Goal: Task Accomplishment & Management: Manage account settings

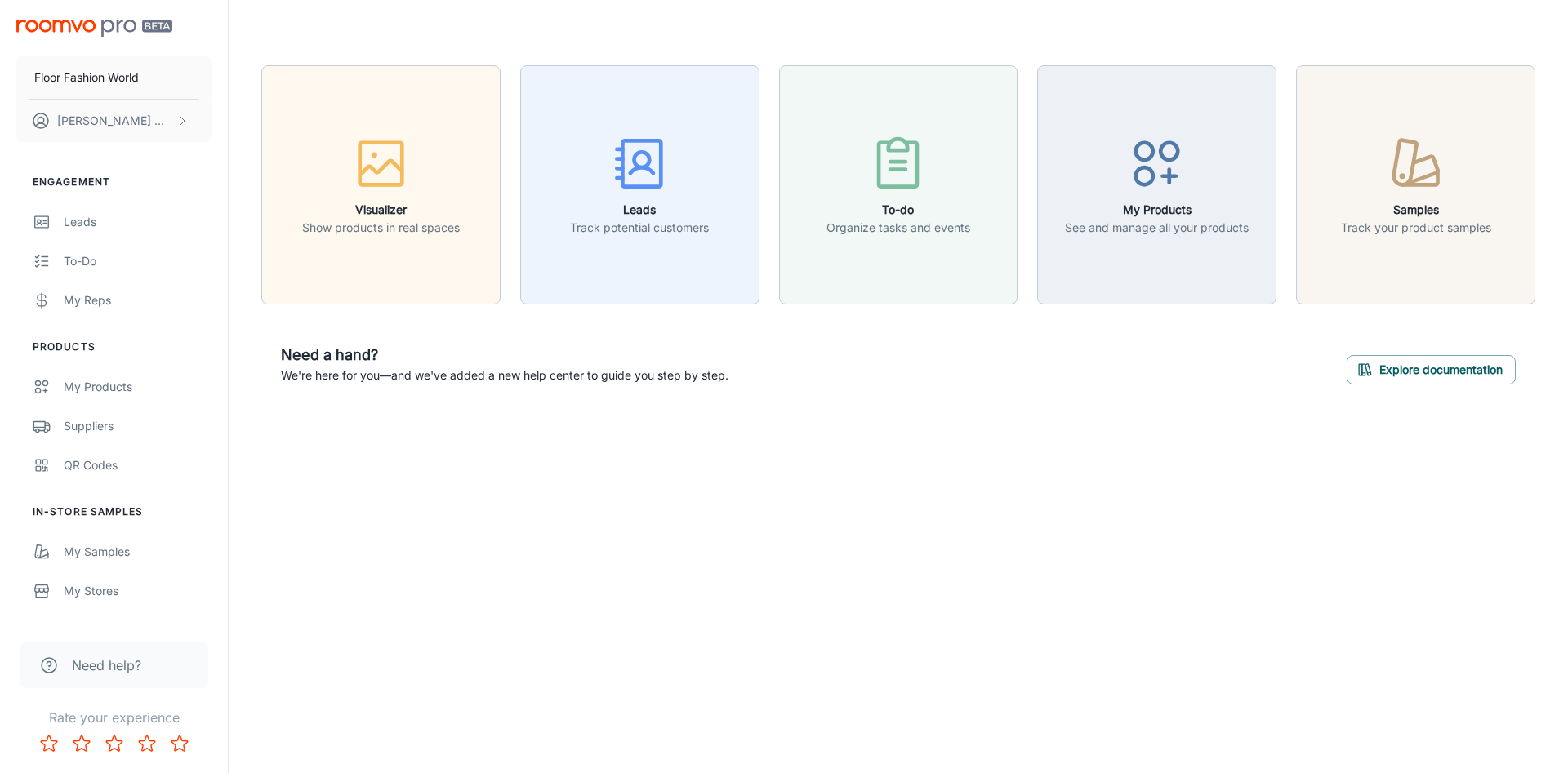
click at [83, 224] on div "Leads" at bounding box center [137, 222] width 148 height 18
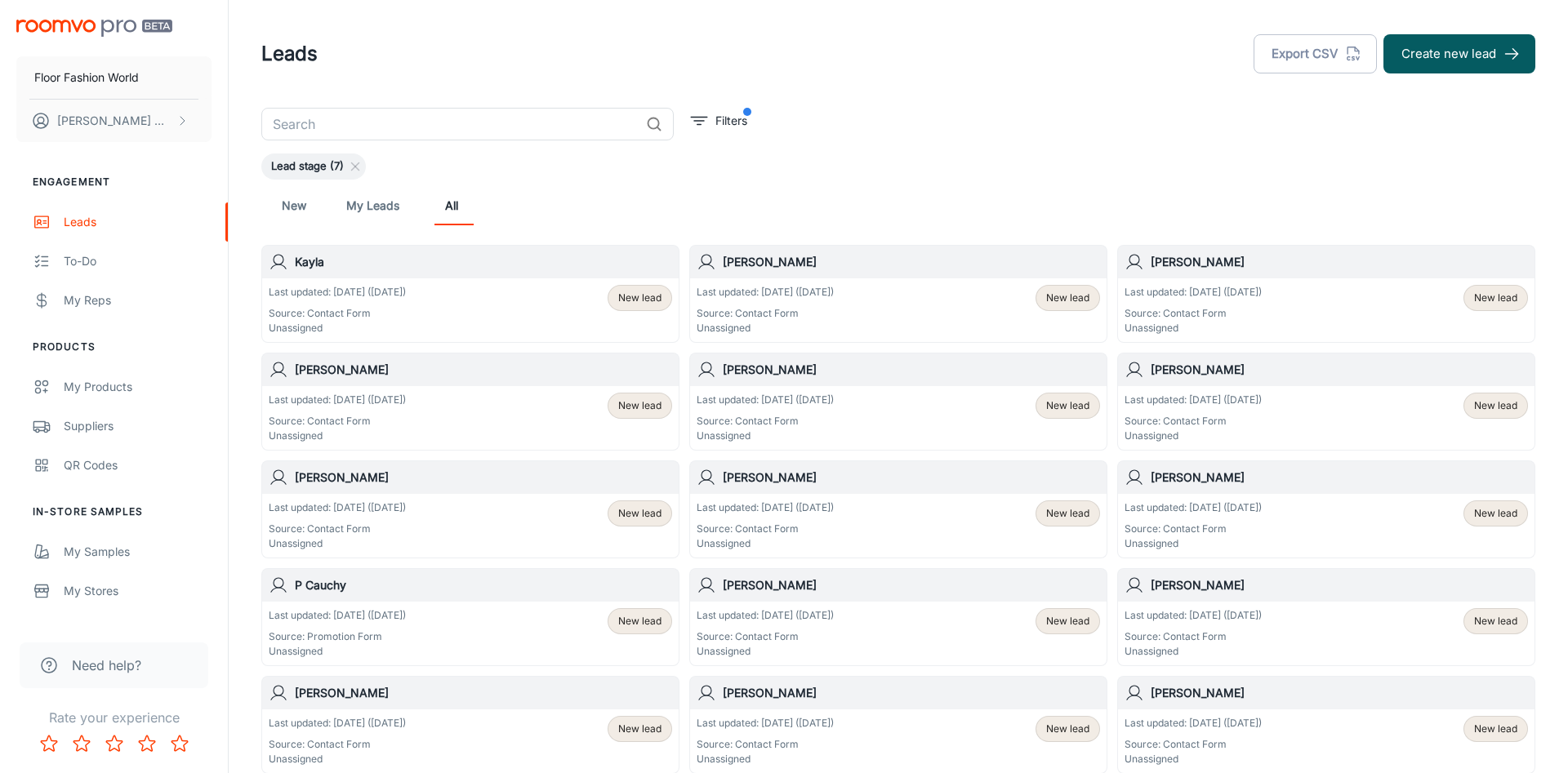
click at [1369, 416] on div "Last updated: [DATE] ([DATE]) Source: Contact Form Unassigned New lead" at bounding box center [1326, 418] width 403 height 50
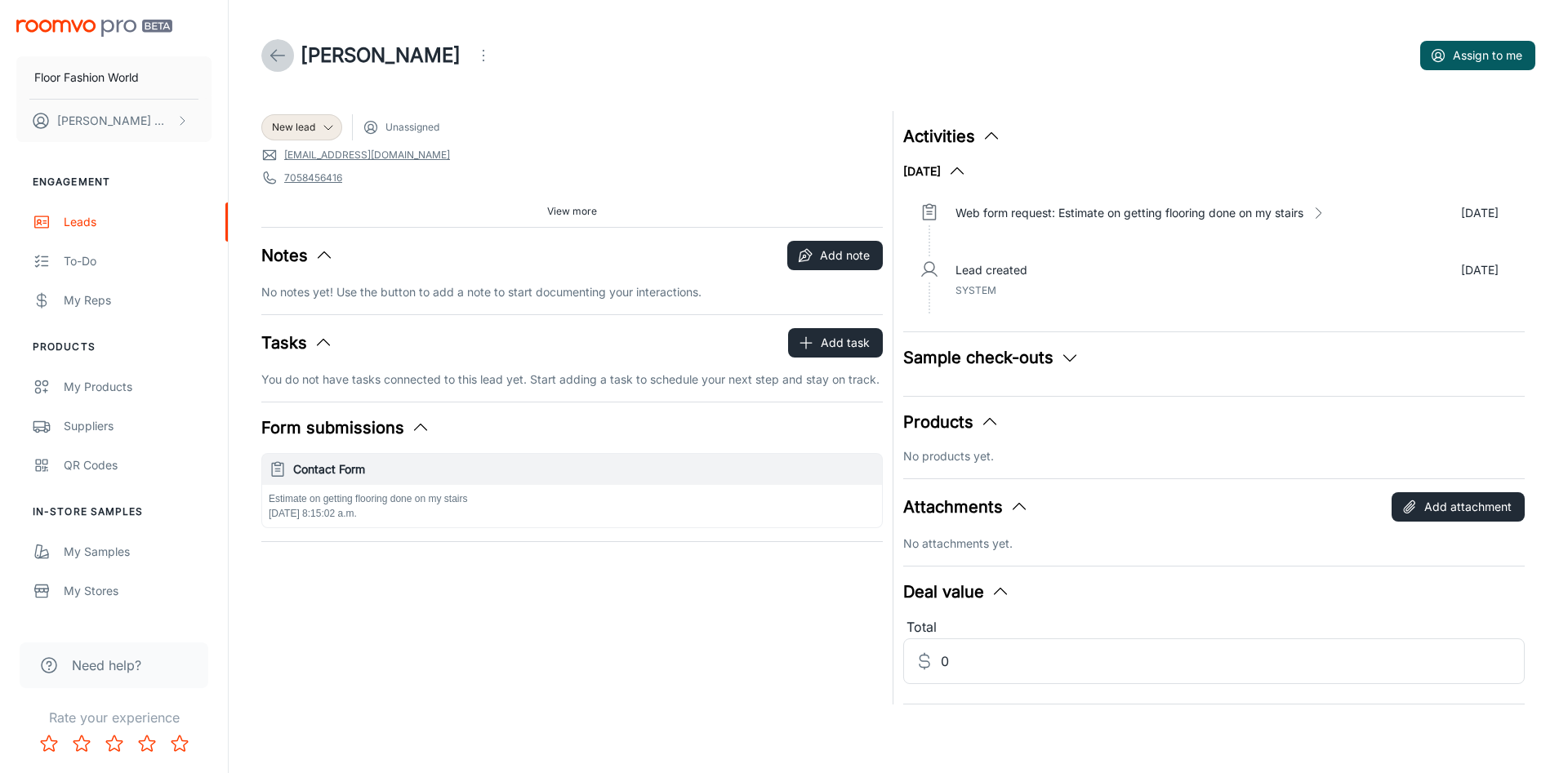
click at [278, 52] on icon at bounding box center [278, 56] width 20 height 20
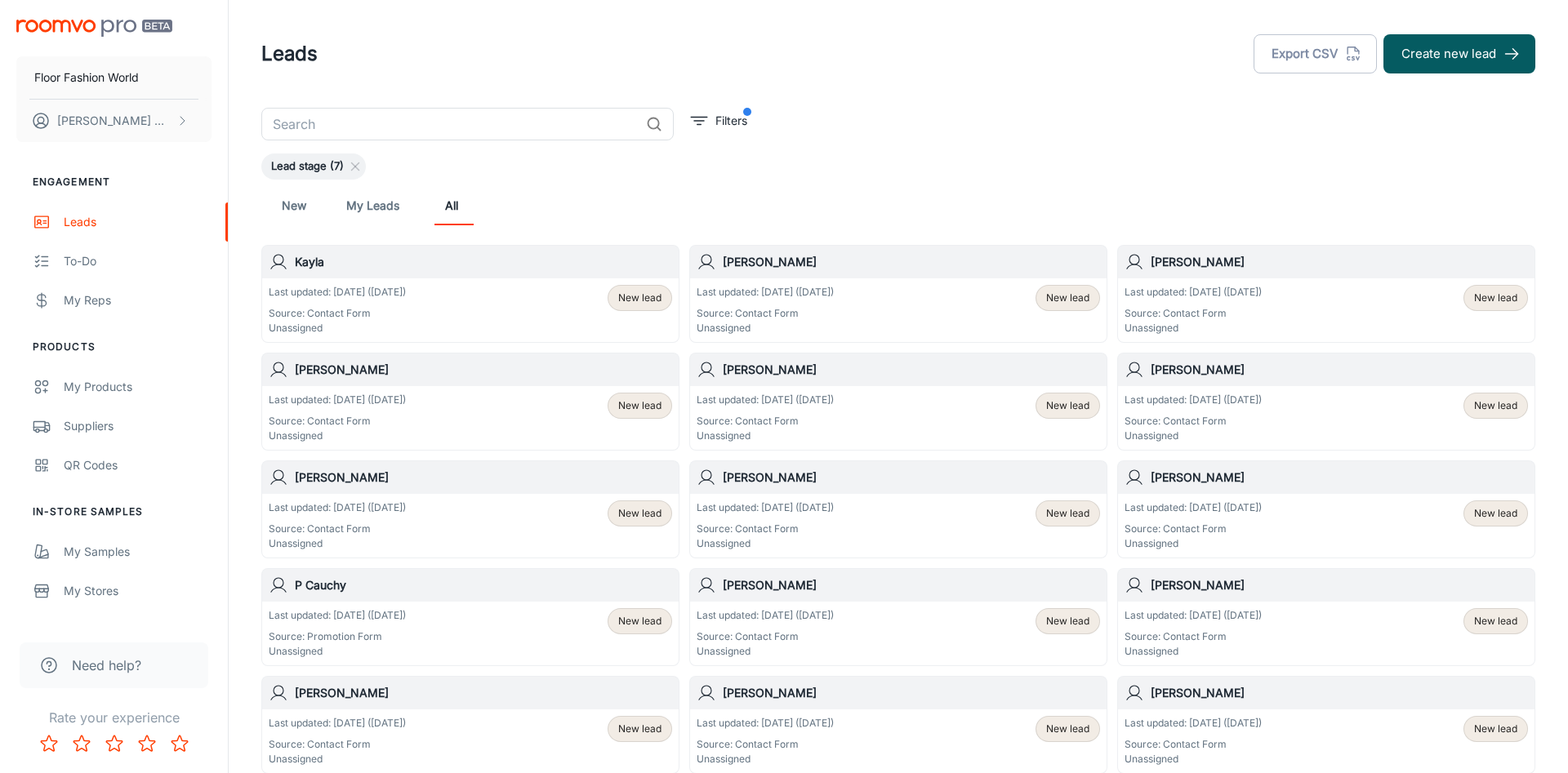
click at [456, 510] on div "Last updated: [DATE] ([DATE]) Source: Contact Form Unassigned New lead" at bounding box center [471, 525] width 403 height 50
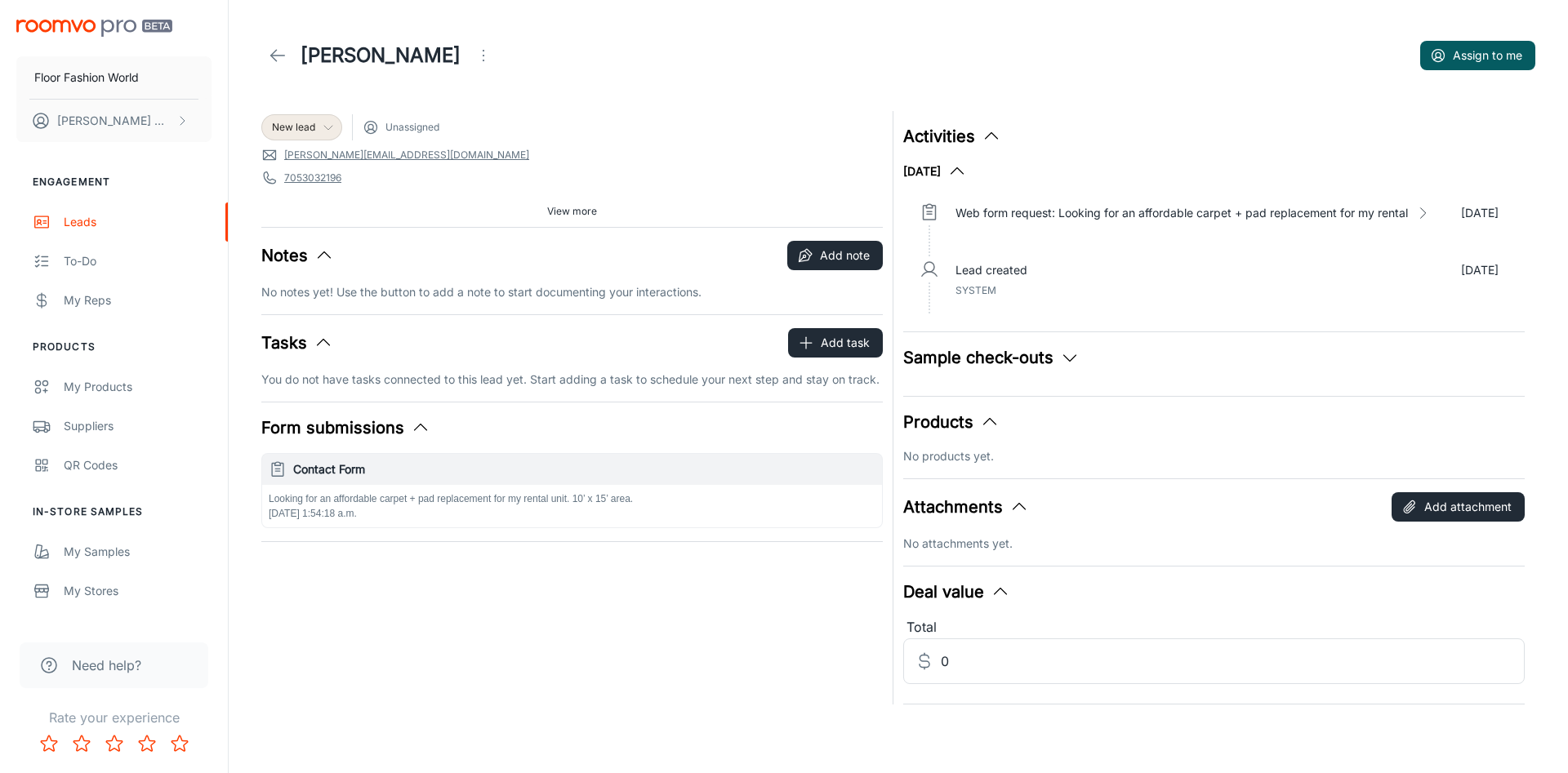
click at [331, 121] on icon at bounding box center [328, 127] width 13 height 13
click at [305, 312] on li "Won" at bounding box center [319, 308] width 116 height 29
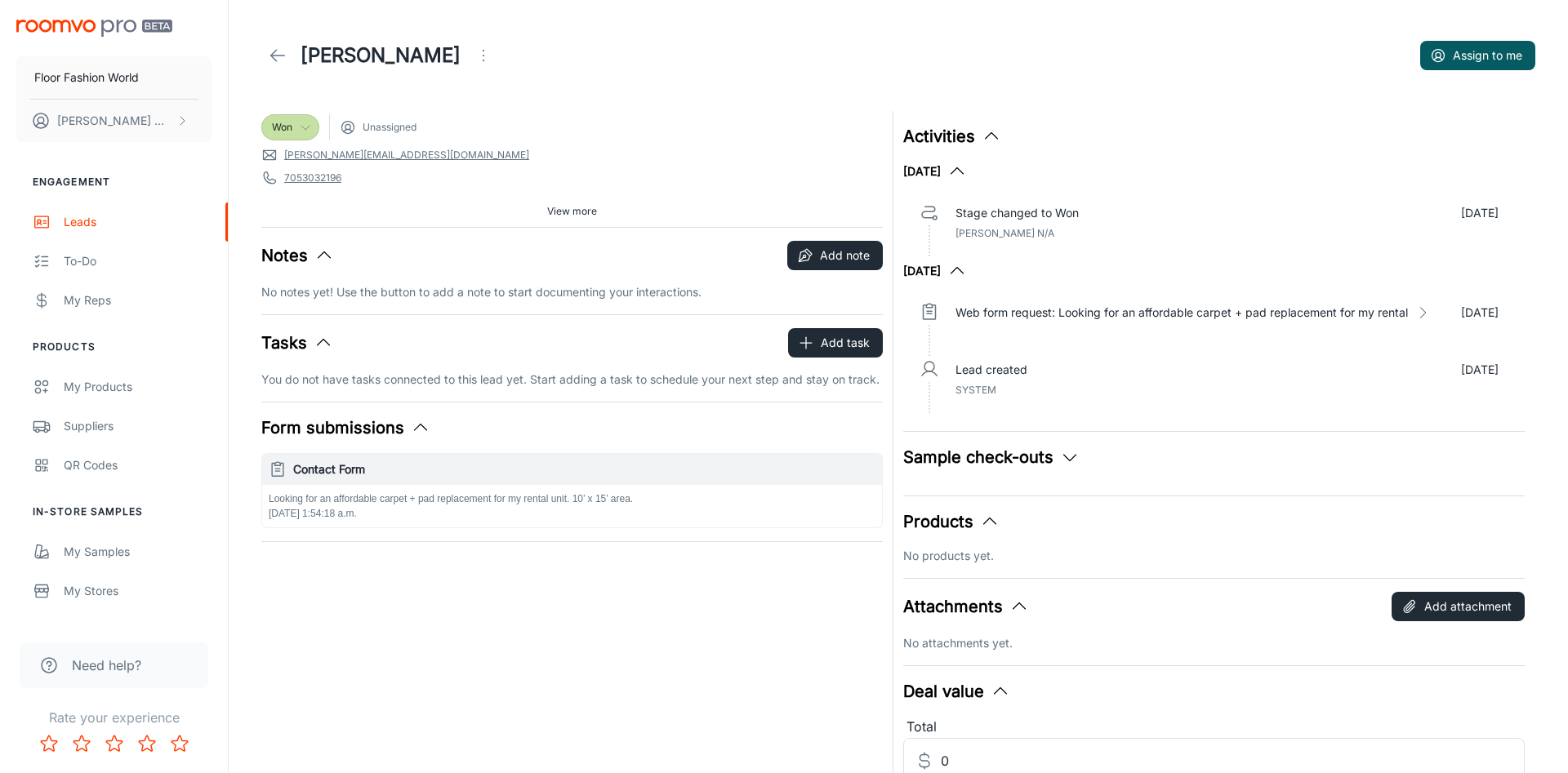
click at [290, 57] on link at bounding box center [278, 56] width 32 height 32
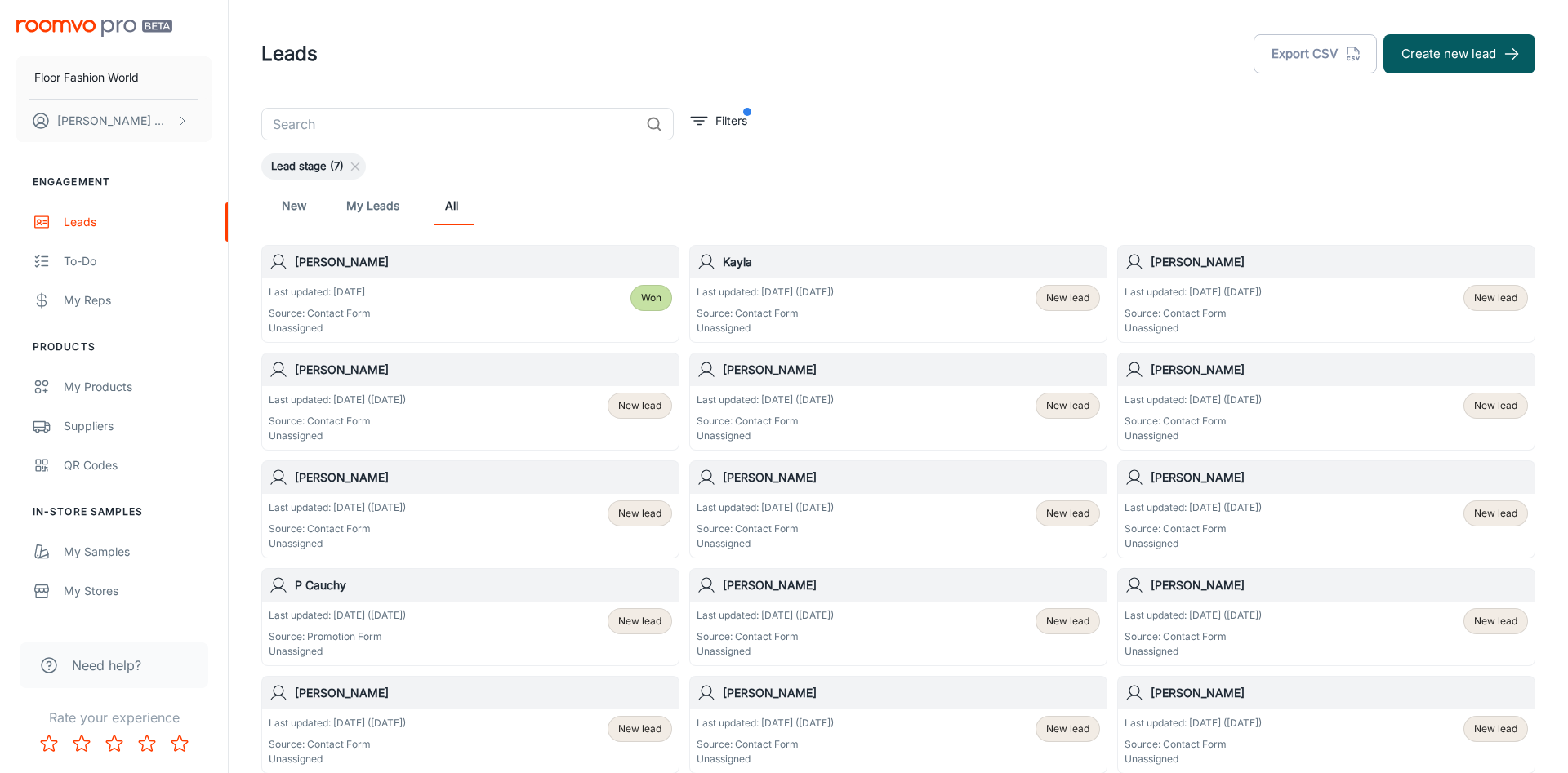
click at [792, 295] on p "Last updated: [DATE] ([DATE])" at bounding box center [765, 292] width 137 height 15
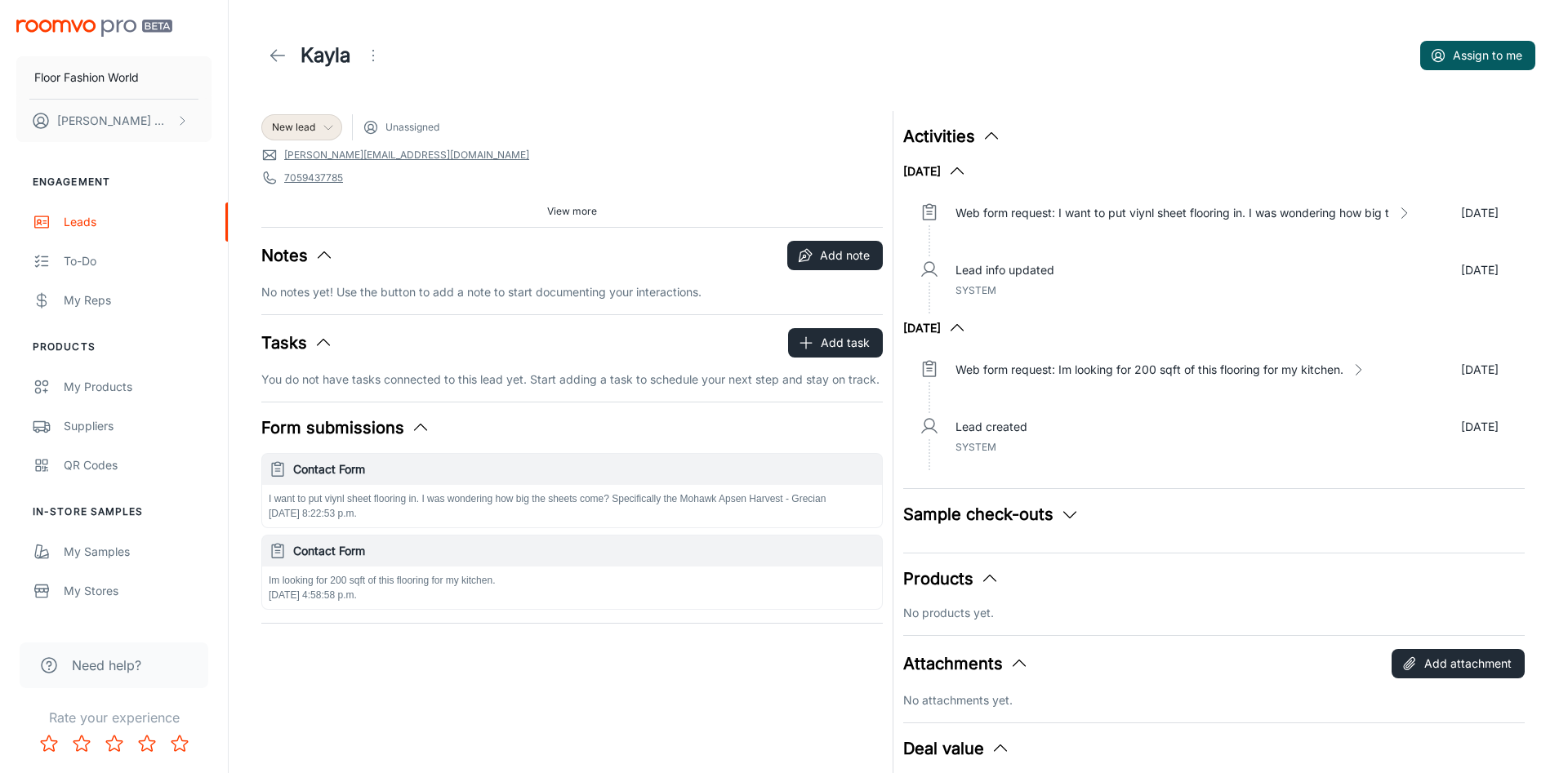
click at [325, 121] on icon at bounding box center [328, 127] width 13 height 13
click at [523, 122] on div at bounding box center [784, 386] width 1568 height 773
click at [285, 54] on icon at bounding box center [278, 56] width 20 height 20
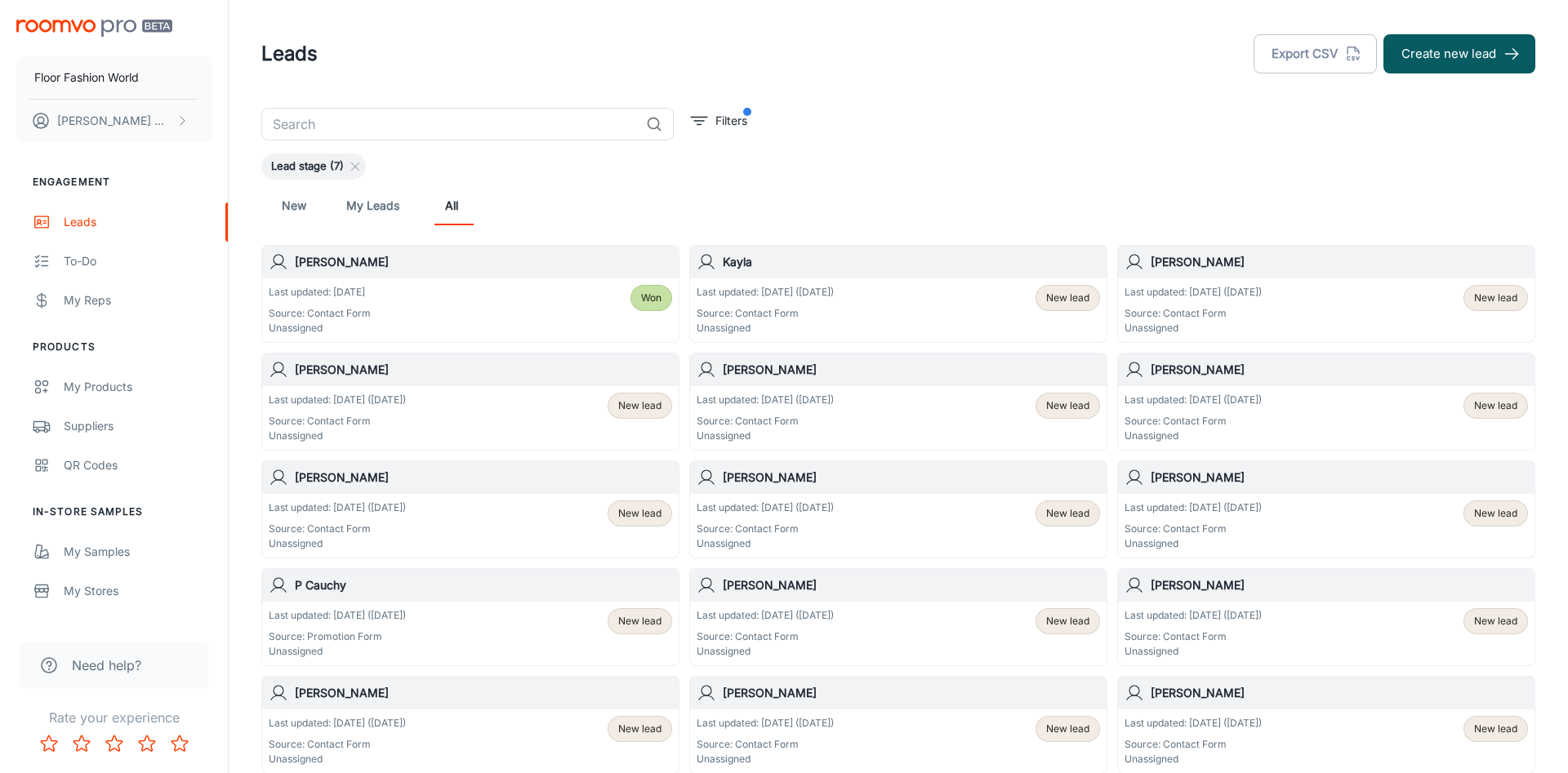
click at [1149, 90] on header "Leads Export CSV Create new lead" at bounding box center [898, 54] width 1313 height 108
